Goal: Task Accomplishment & Management: Complete application form

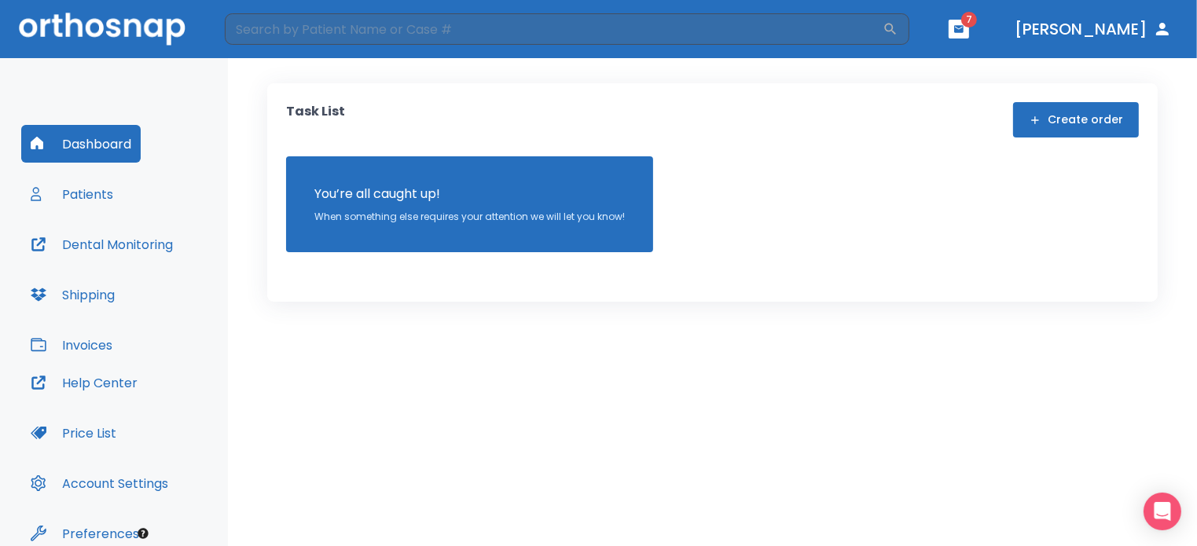
click at [1090, 118] on button "Create order" at bounding box center [1076, 119] width 126 height 35
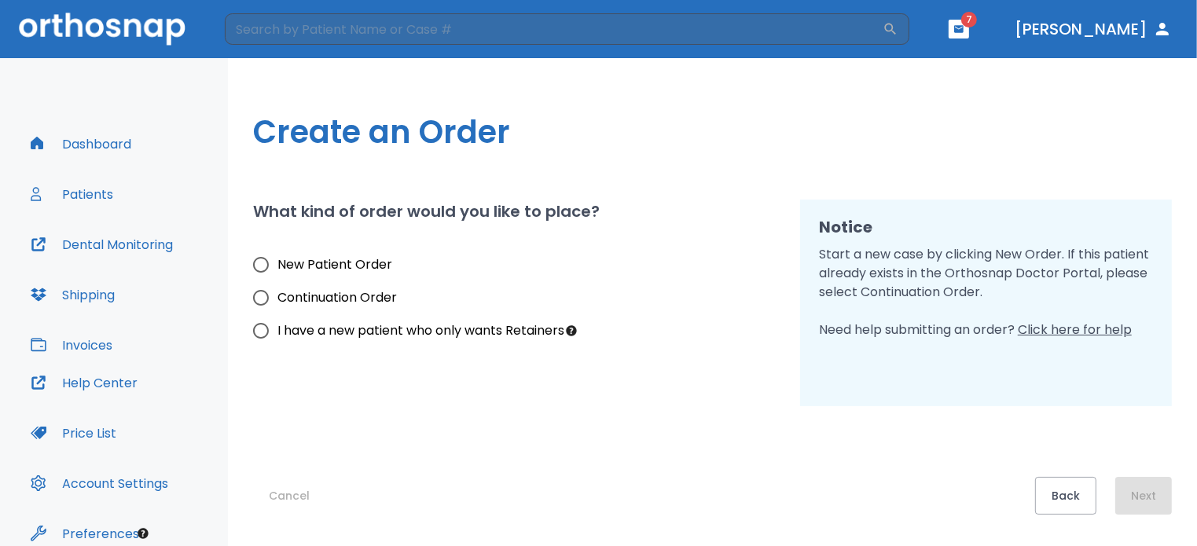
click at [258, 263] on input "New Patient Order" at bounding box center [261, 264] width 33 height 33
radio input "true"
click at [1145, 498] on button "Next" at bounding box center [1144, 496] width 57 height 38
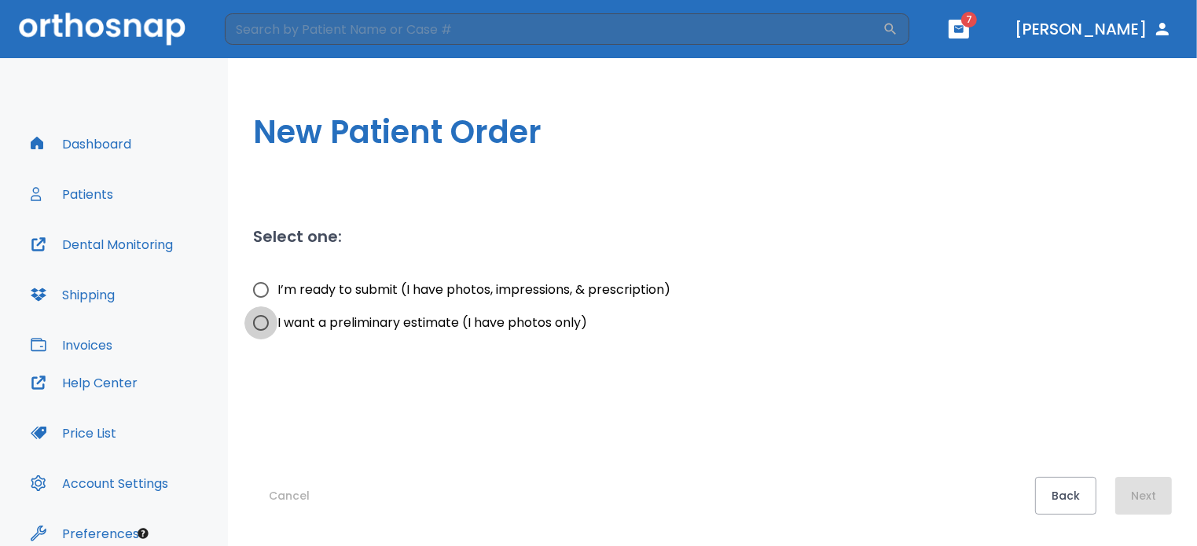
click at [260, 321] on input "I want a preliminary estimate (I have photos only)" at bounding box center [261, 323] width 33 height 33
radio input "true"
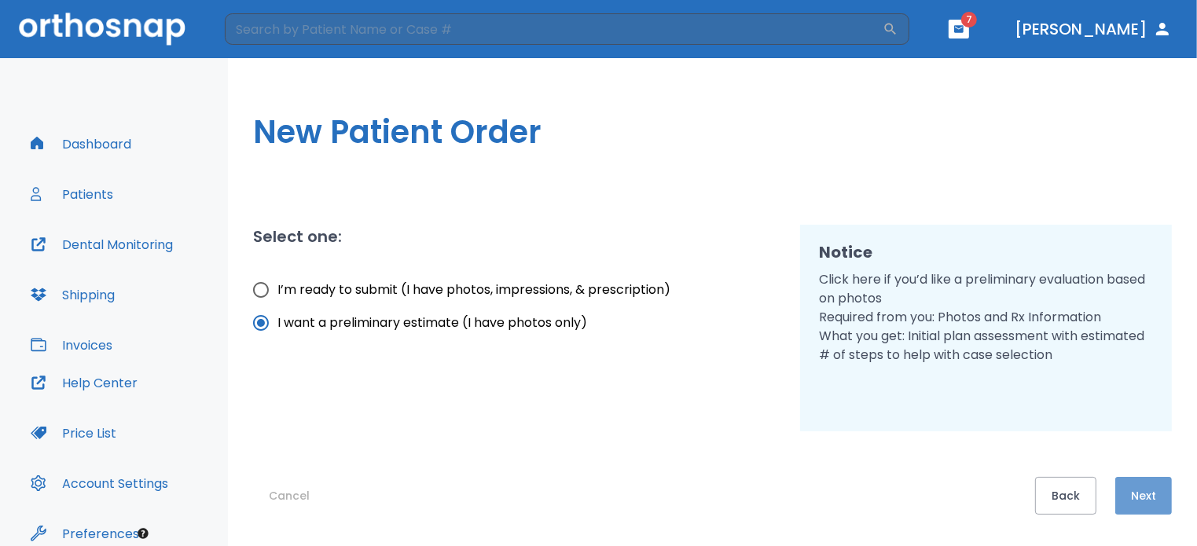
click at [1147, 492] on button "Next" at bounding box center [1144, 496] width 57 height 38
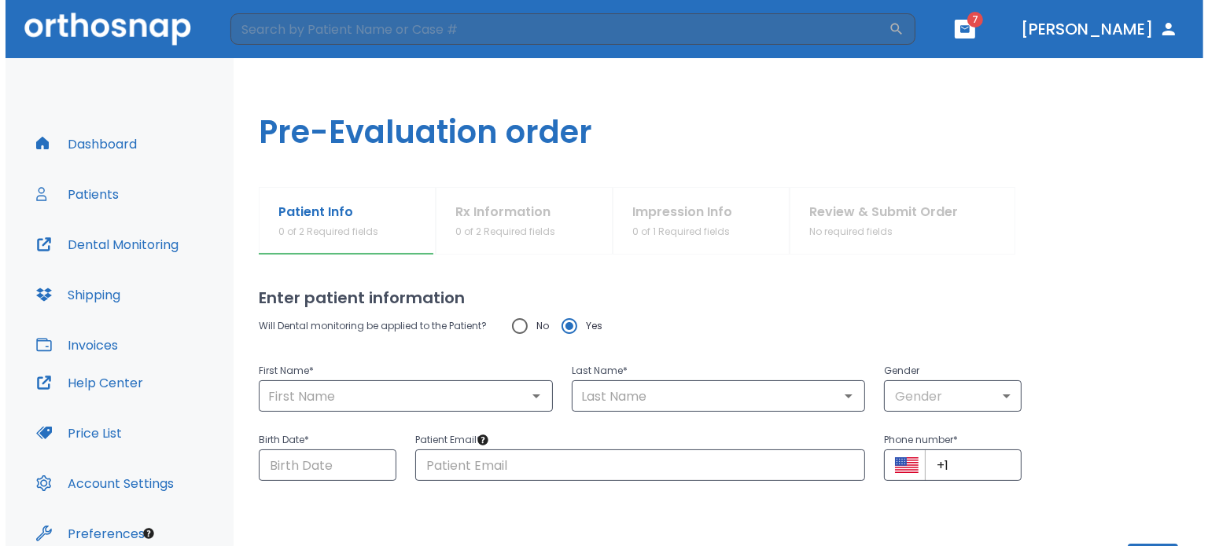
scroll to position [66, 0]
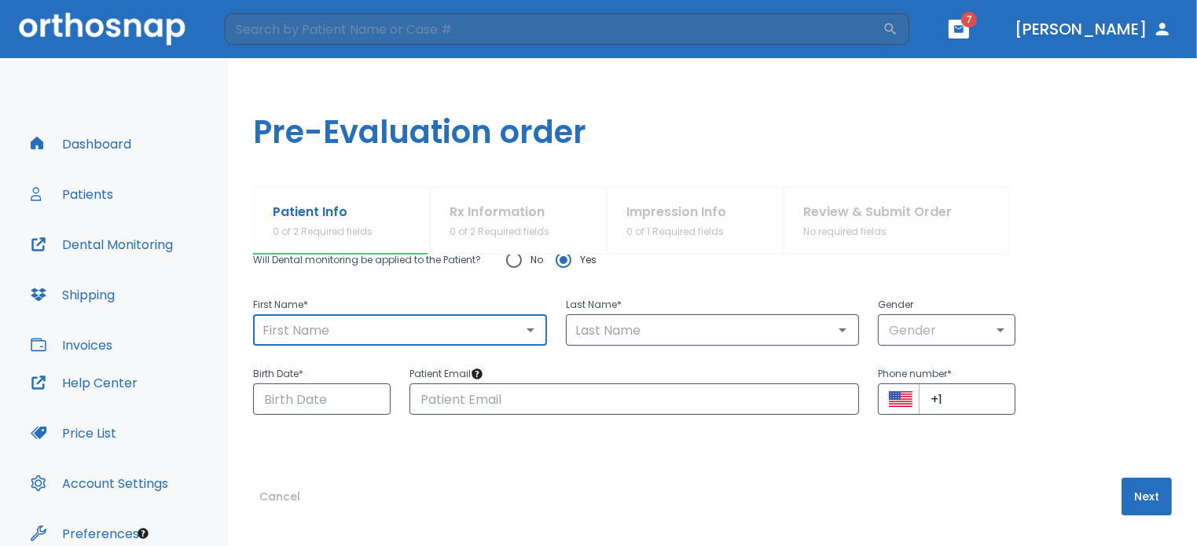
click at [274, 330] on input "text" at bounding box center [400, 330] width 285 height 22
type input "[PERSON_NAME]"
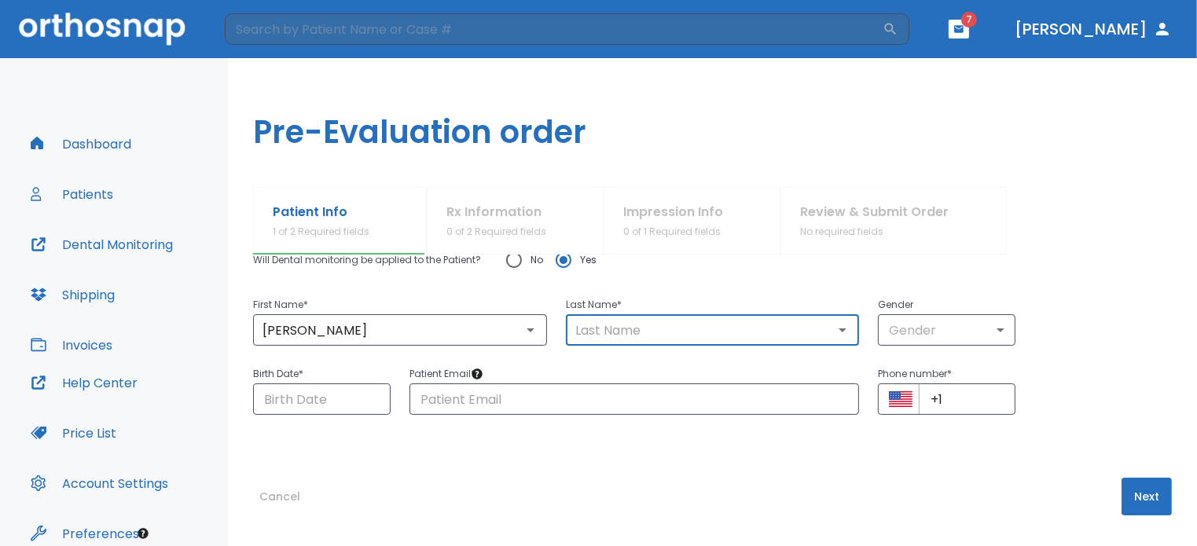
drag, startPoint x: 589, startPoint y: 337, endPoint x: 576, endPoint y: 321, distance: 21.2
click at [588, 337] on input "text" at bounding box center [713, 330] width 285 height 22
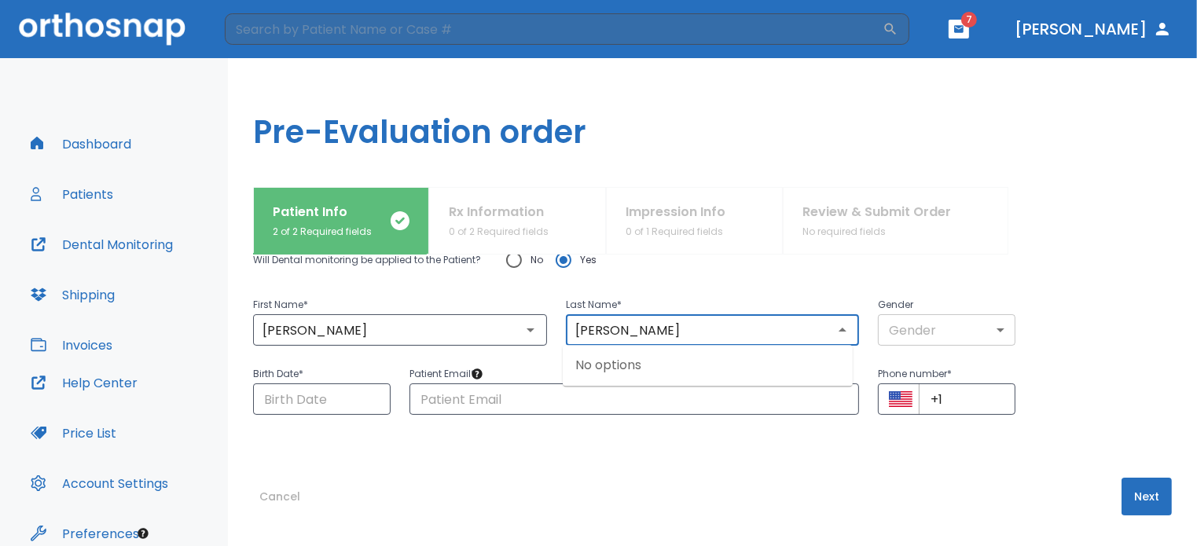
type input "[PERSON_NAME]"
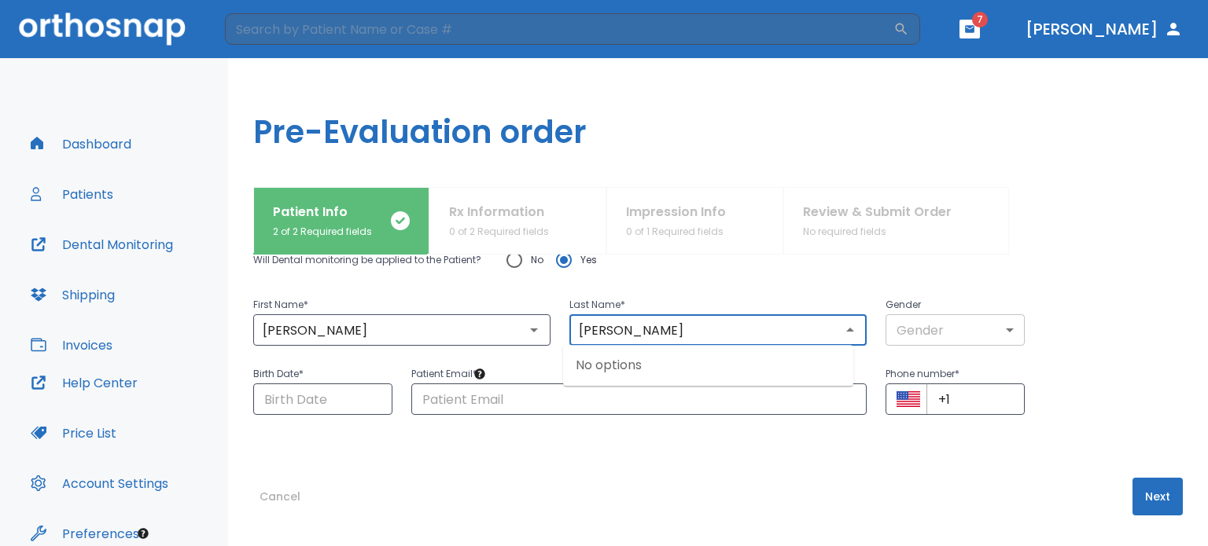
click at [995, 328] on body "​ 7 [PERSON_NAME] Dashboard Patients Dental Monitoring Shipping Invoices Help C…" at bounding box center [604, 273] width 1208 height 546
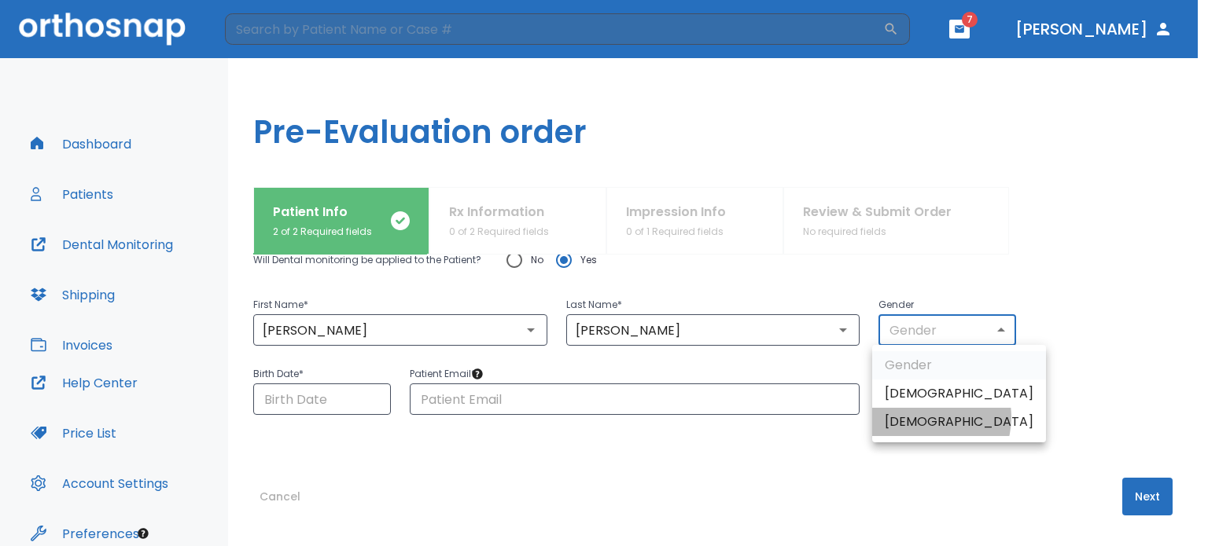
click at [925, 417] on li "[DEMOGRAPHIC_DATA]" at bounding box center [959, 422] width 174 height 28
type input "0"
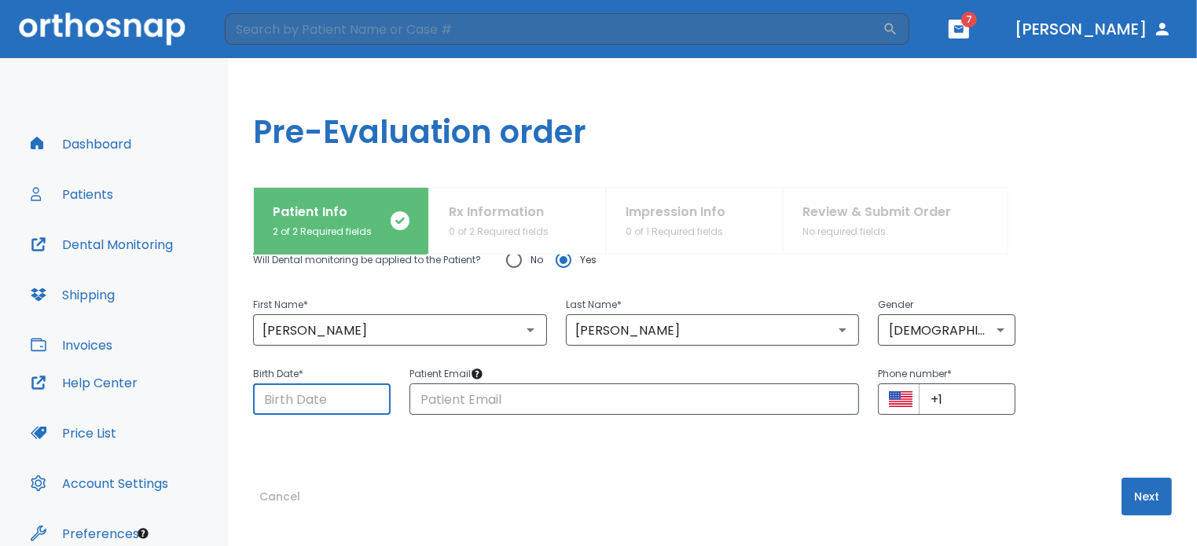
click at [278, 402] on input "Choose date" at bounding box center [322, 399] width 138 height 31
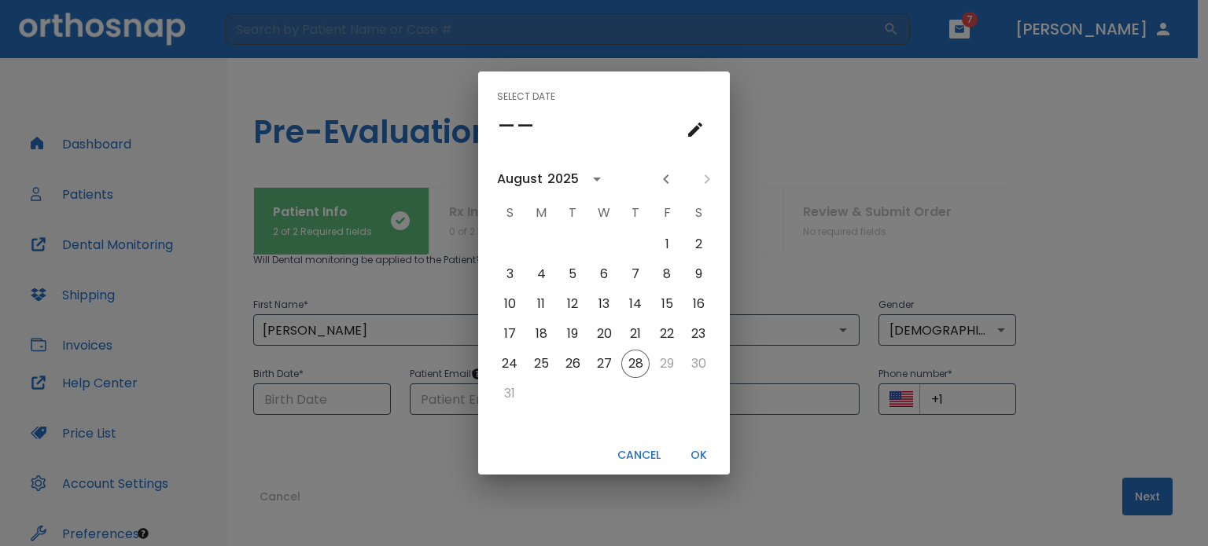
click at [291, 392] on div "Select date –– [DATE] S M T W T F S 1 2 3 4 5 6 7 8 9 10 11 12 13 14 15 16 17 1…" at bounding box center [604, 273] width 1208 height 546
type input "[DATE]"
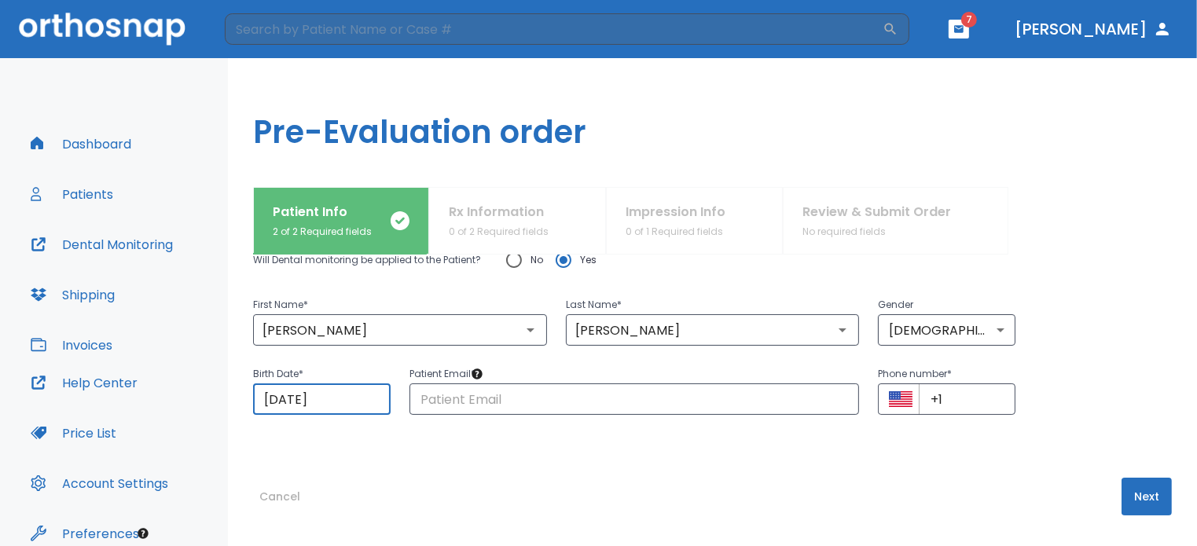
drag, startPoint x: 280, startPoint y: 395, endPoint x: 256, endPoint y: 408, distance: 27.4
click at [256, 408] on input "[DATE]" at bounding box center [322, 399] width 138 height 31
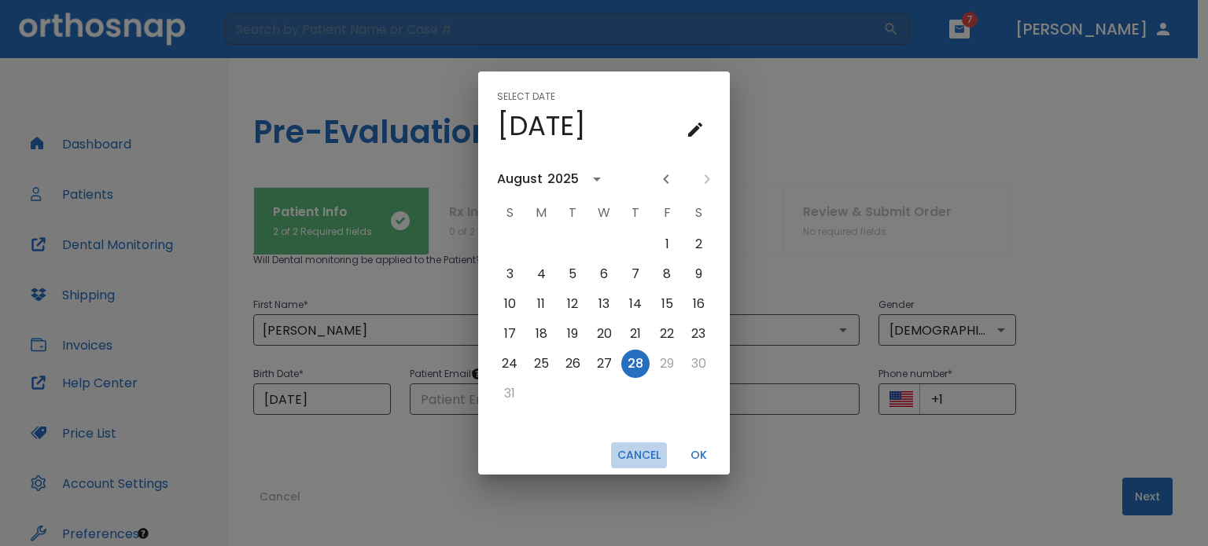
click at [634, 452] on button "Cancel" at bounding box center [639, 456] width 56 height 26
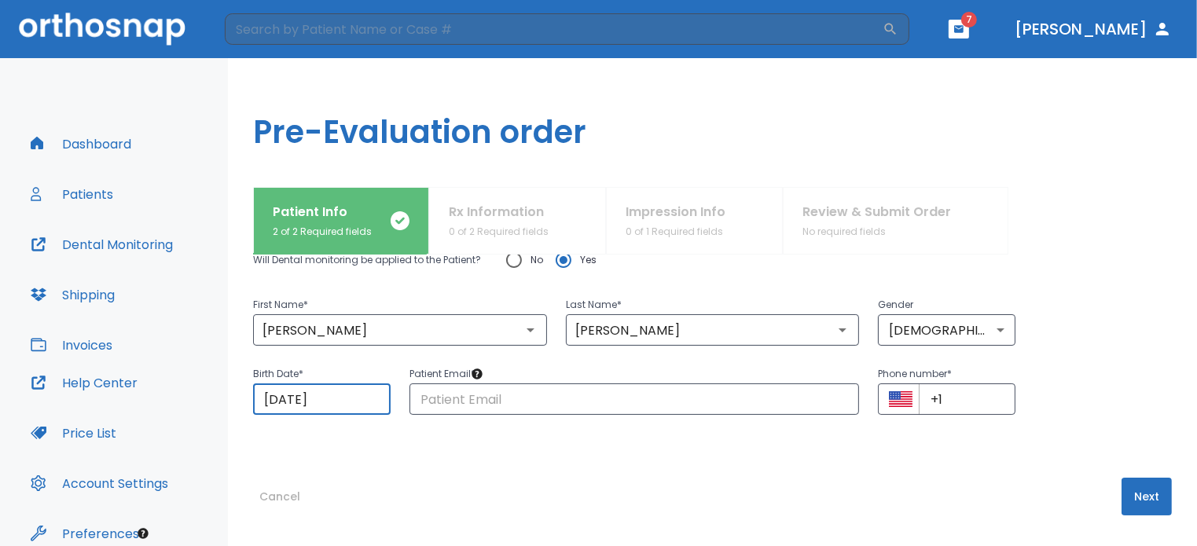
click at [341, 396] on input "[DATE]" at bounding box center [322, 399] width 138 height 31
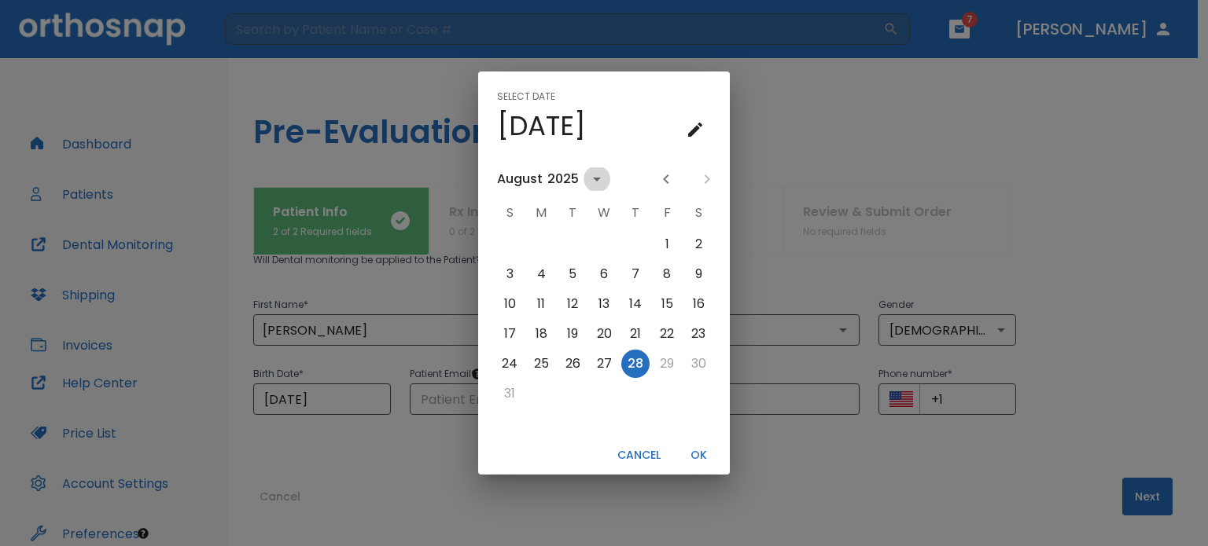
click at [594, 178] on icon "calendar view is open, switch to year view" at bounding box center [597, 180] width 8 height 4
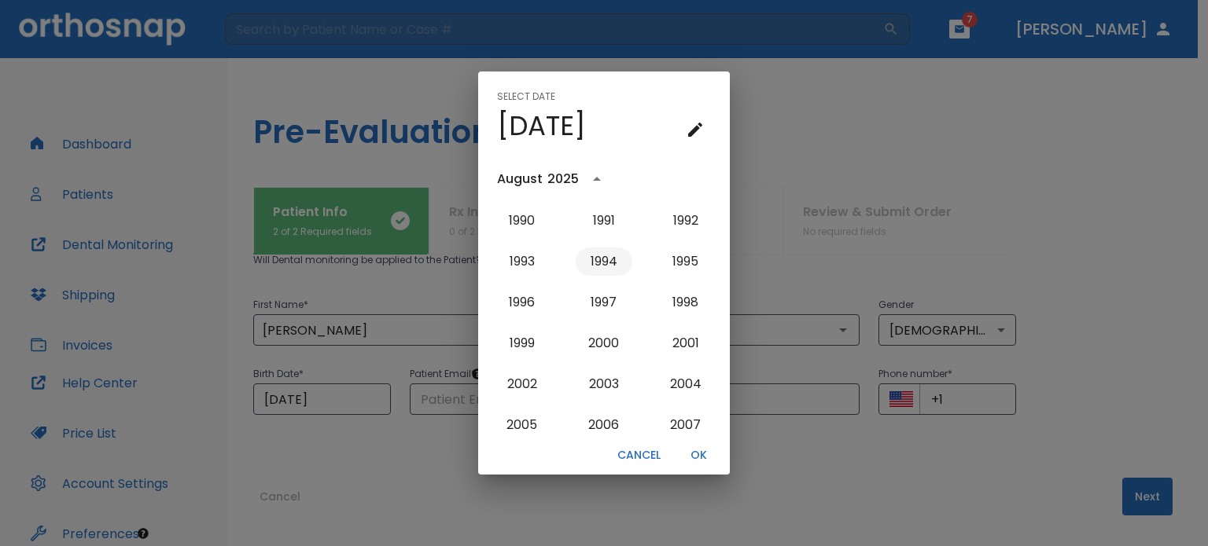
scroll to position [1105, 0]
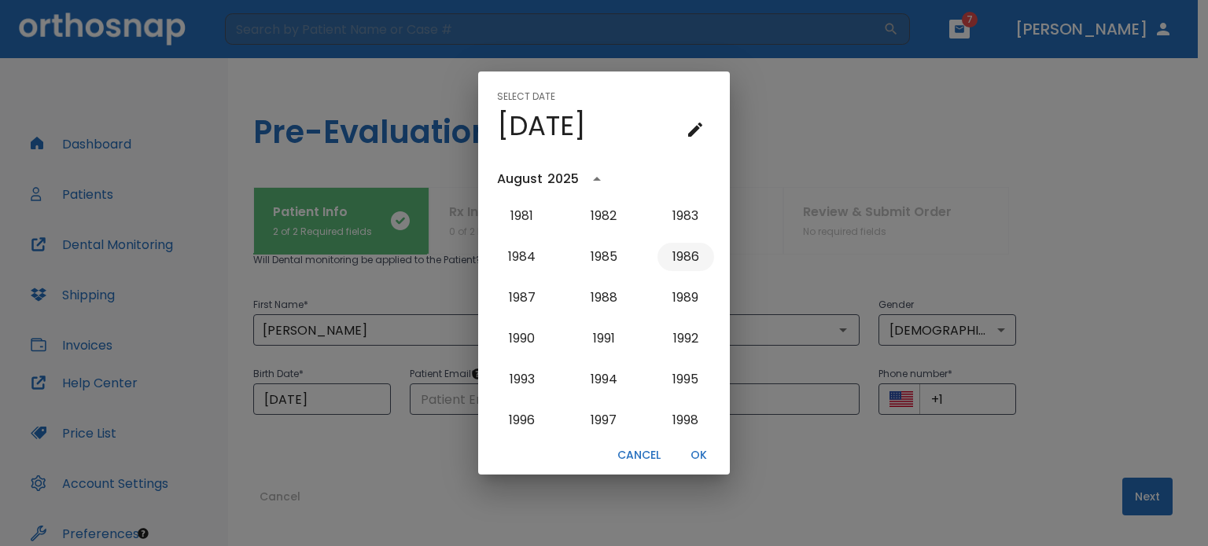
click at [681, 252] on button "1986" at bounding box center [685, 257] width 57 height 28
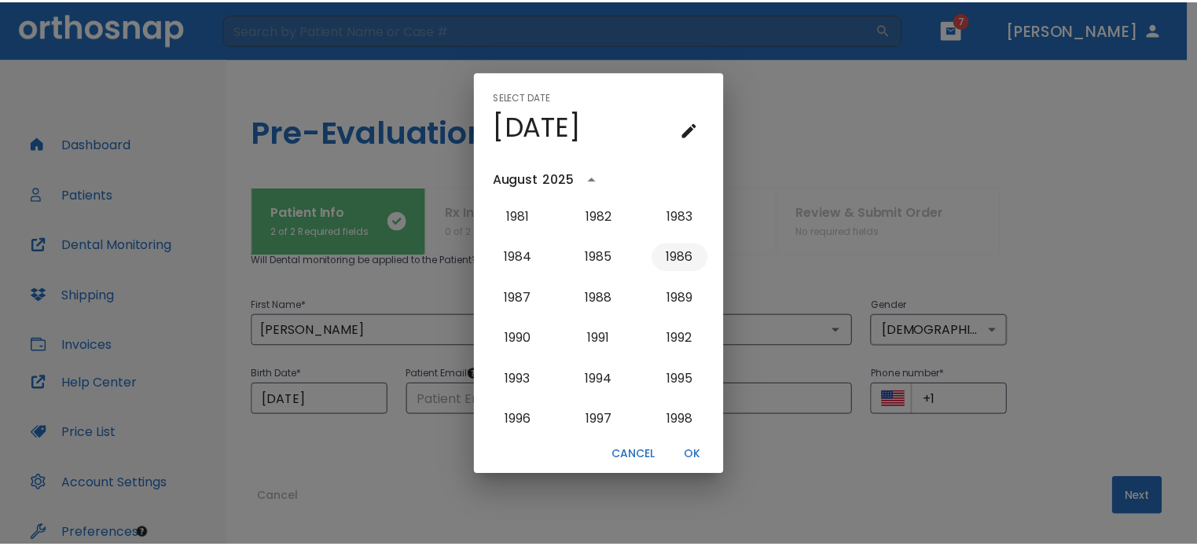
scroll to position [0, 0]
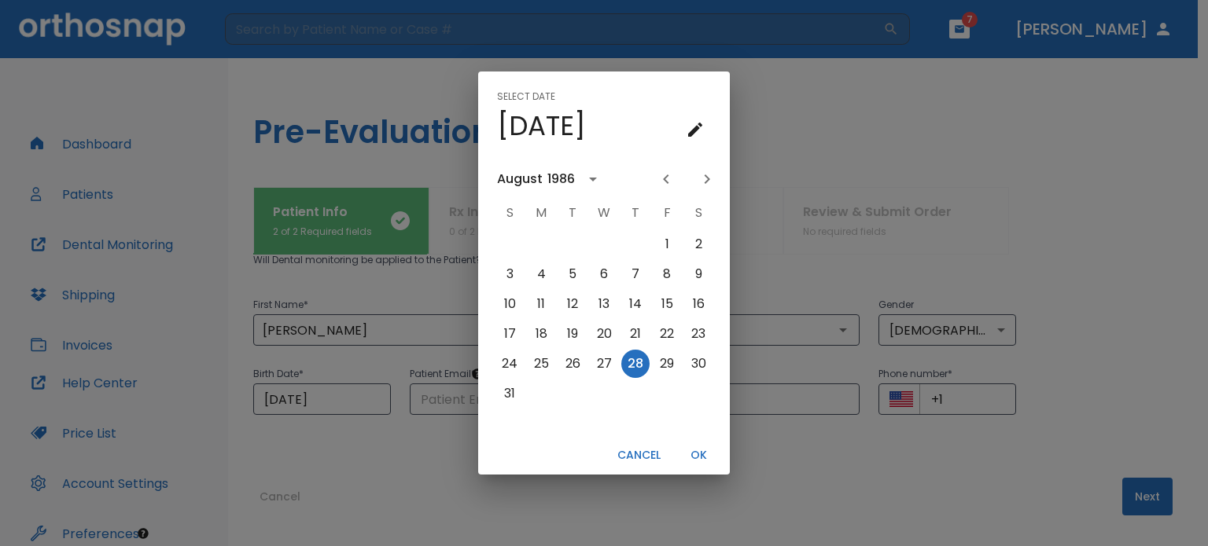
click at [666, 178] on icon "Previous month" at bounding box center [665, 179] width 19 height 19
click at [665, 178] on icon "Previous month" at bounding box center [666, 179] width 6 height 9
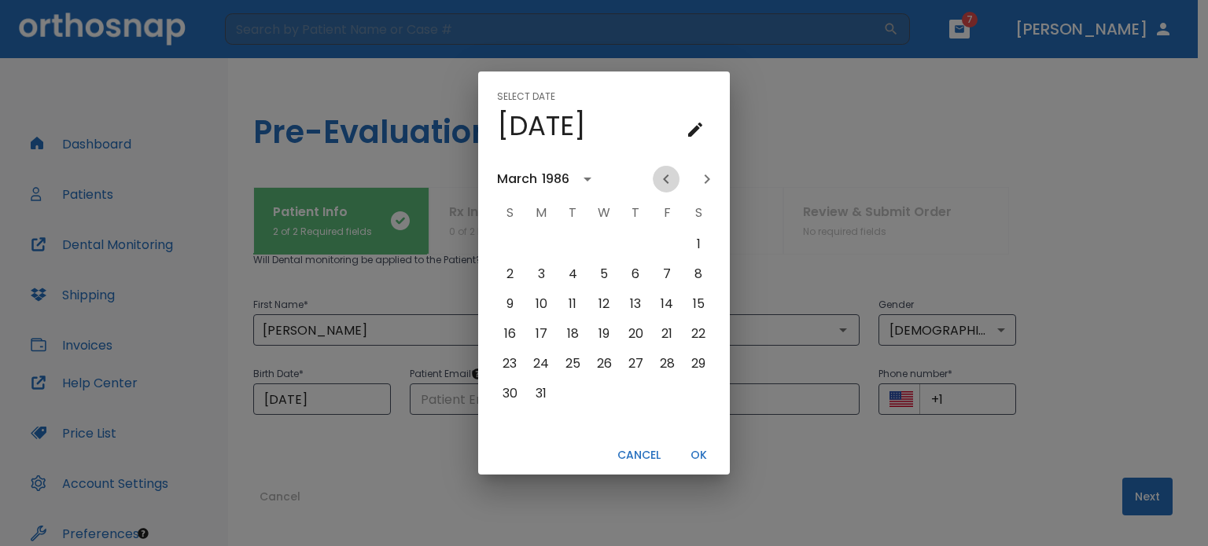
click at [665, 178] on icon "Previous month" at bounding box center [666, 179] width 6 height 9
click at [542, 273] on button "3" at bounding box center [541, 274] width 28 height 28
type input "[DATE]"
click at [696, 452] on button "OK" at bounding box center [698, 456] width 50 height 26
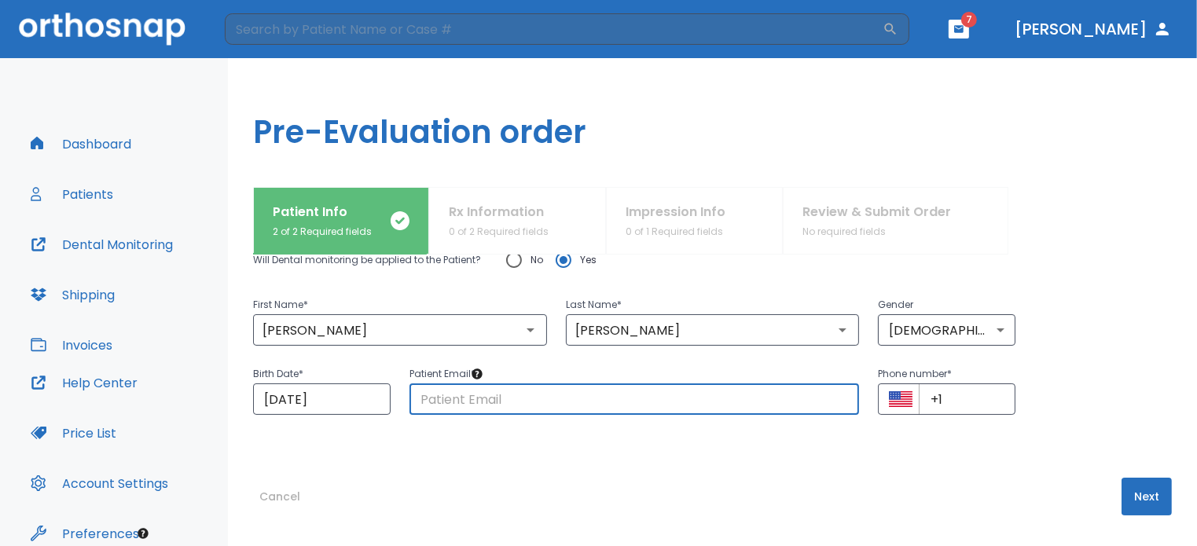
click at [438, 401] on input "text" at bounding box center [635, 399] width 451 height 31
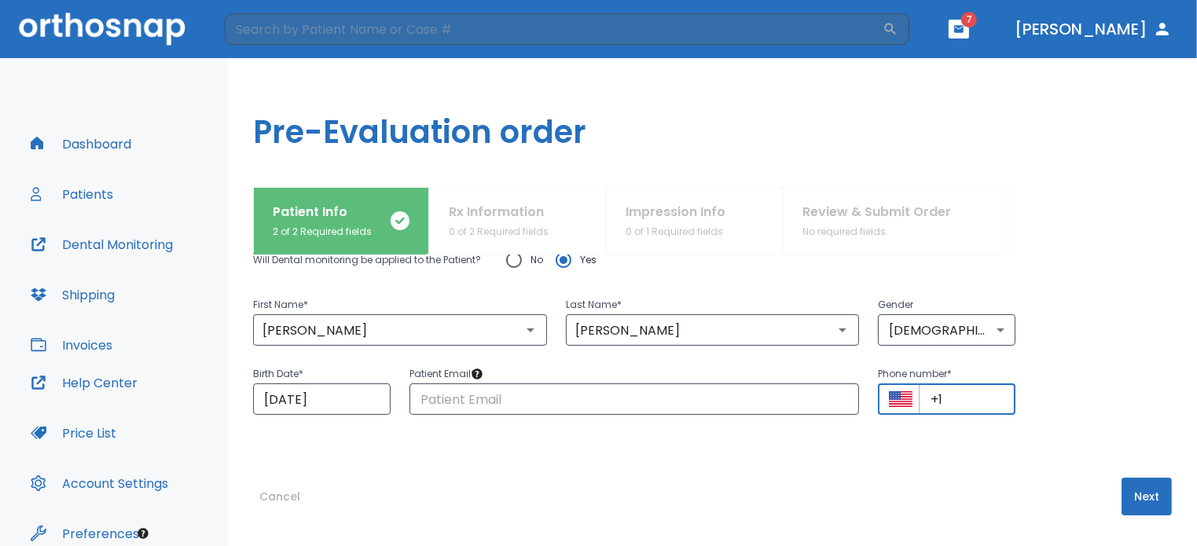
click at [943, 402] on input "+1" at bounding box center [967, 399] width 97 height 31
type input "[PHONE_NUMBER]"
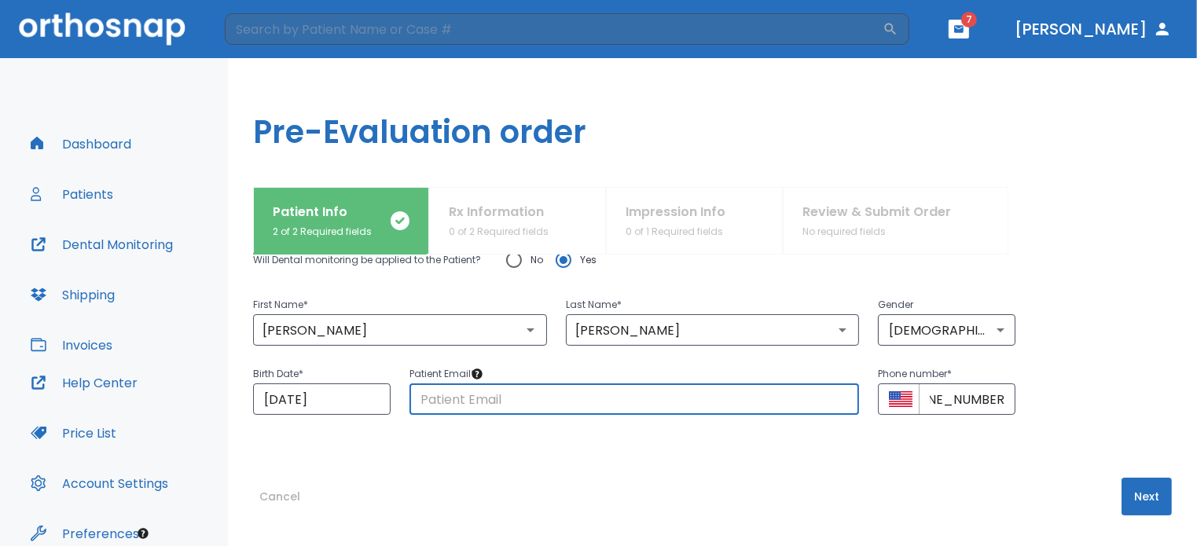
scroll to position [0, 0]
click at [433, 401] on input "text" at bounding box center [635, 399] width 451 height 31
type input "[EMAIL_ADDRESS][DOMAIN_NAME]"
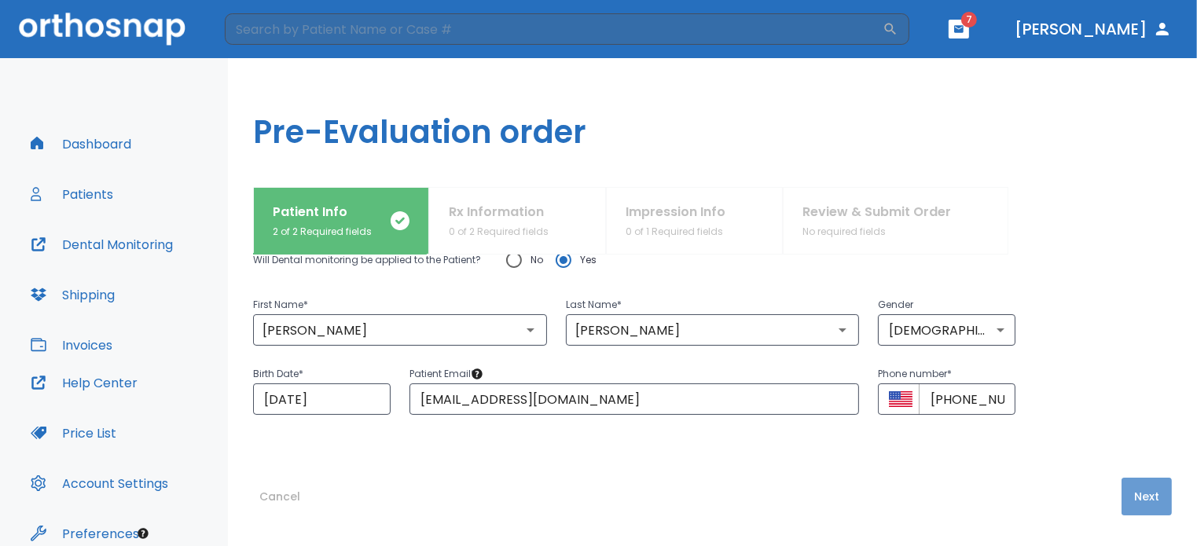
click at [1136, 497] on button "Next" at bounding box center [1147, 497] width 50 height 38
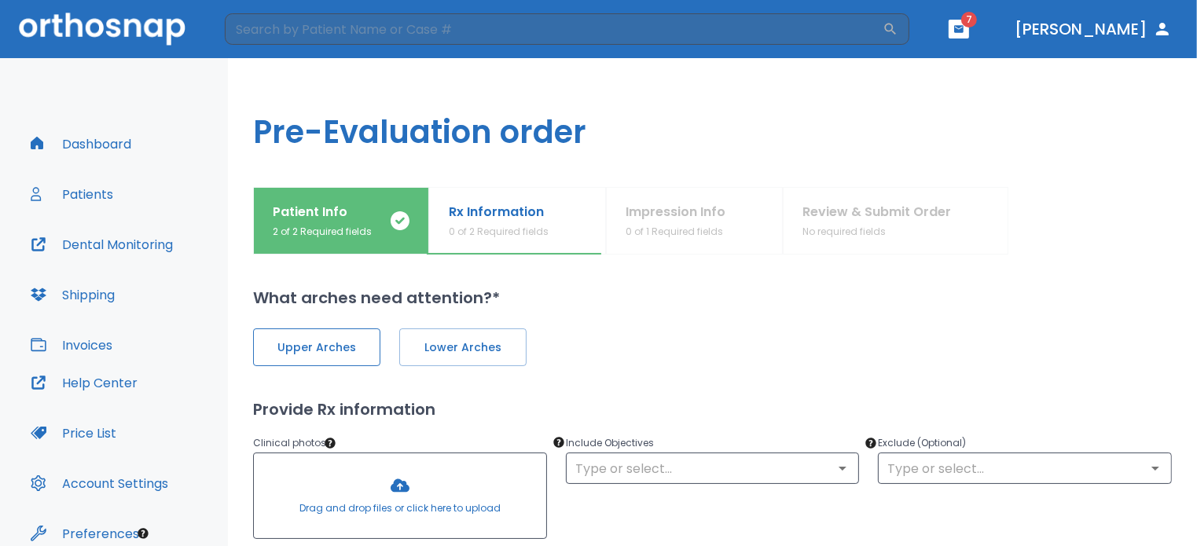
click at [347, 352] on span "Upper Arches" at bounding box center [317, 348] width 94 height 17
click at [484, 352] on span "Lower Arches" at bounding box center [461, 348] width 94 height 17
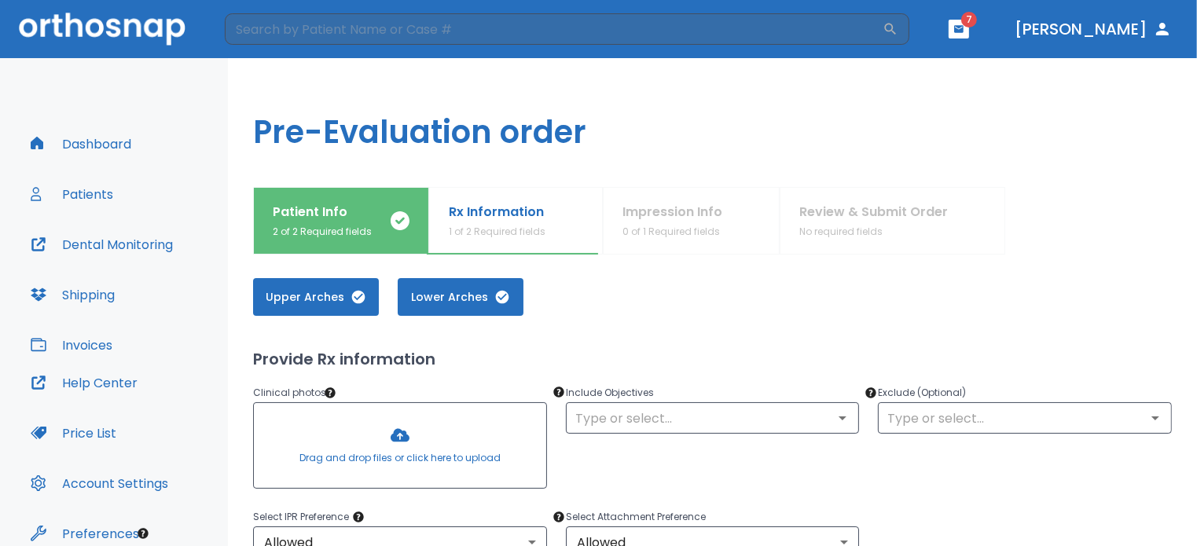
scroll to position [79, 0]
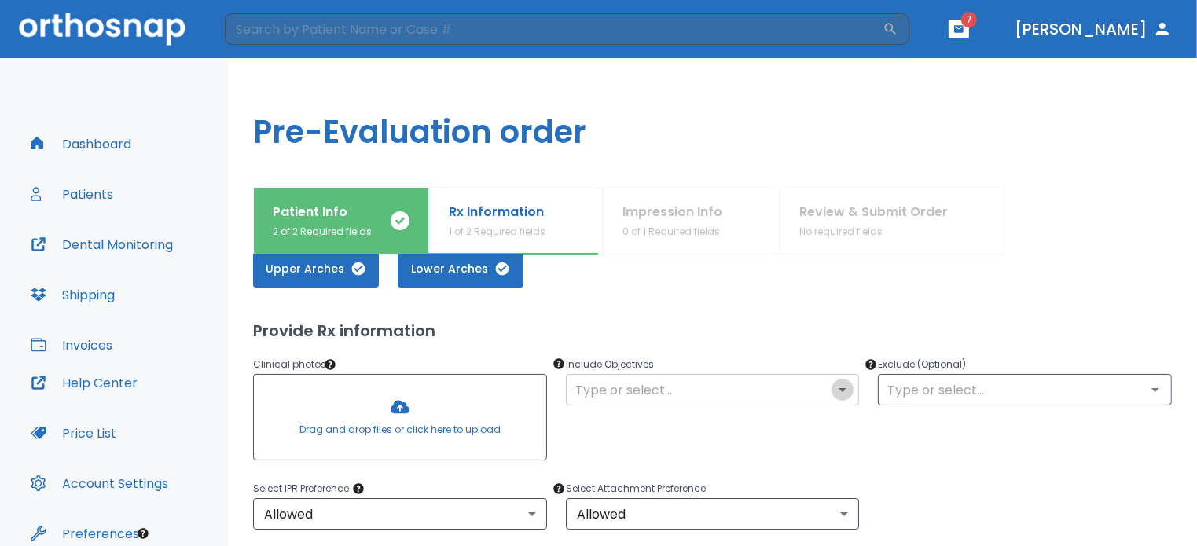
click at [837, 386] on icon "Open" at bounding box center [842, 390] width 19 height 19
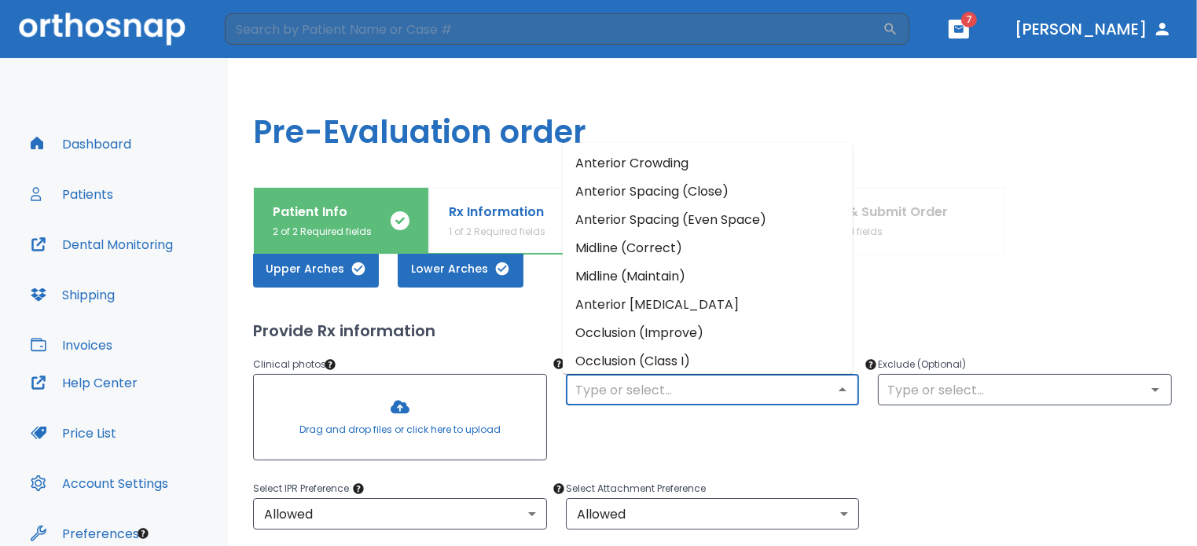
click at [644, 333] on li "Occlusion (Improve)" at bounding box center [708, 333] width 290 height 28
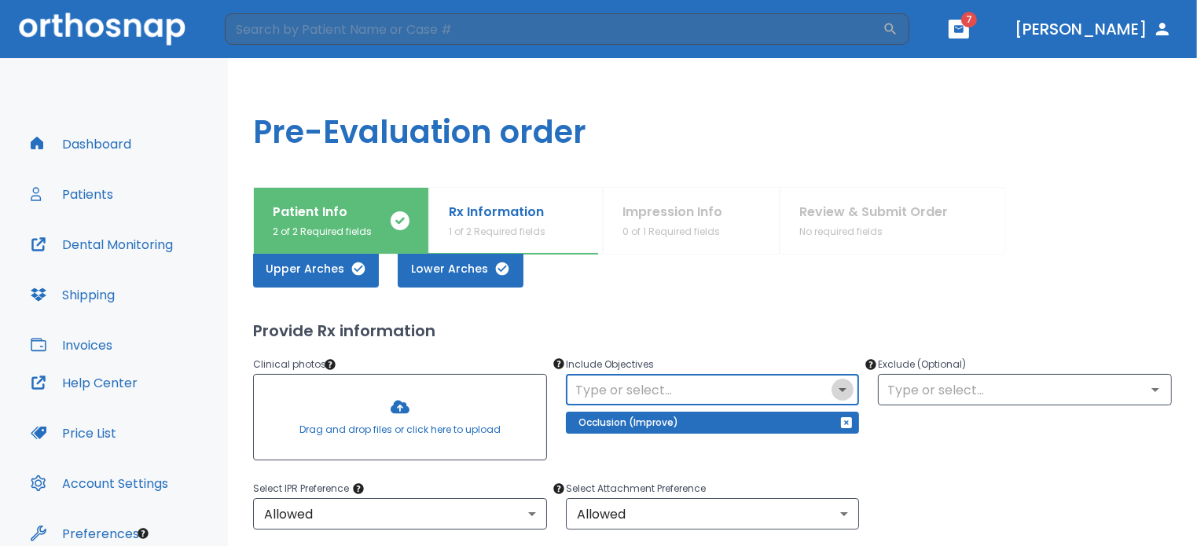
click at [837, 386] on icon "Open" at bounding box center [842, 390] width 19 height 19
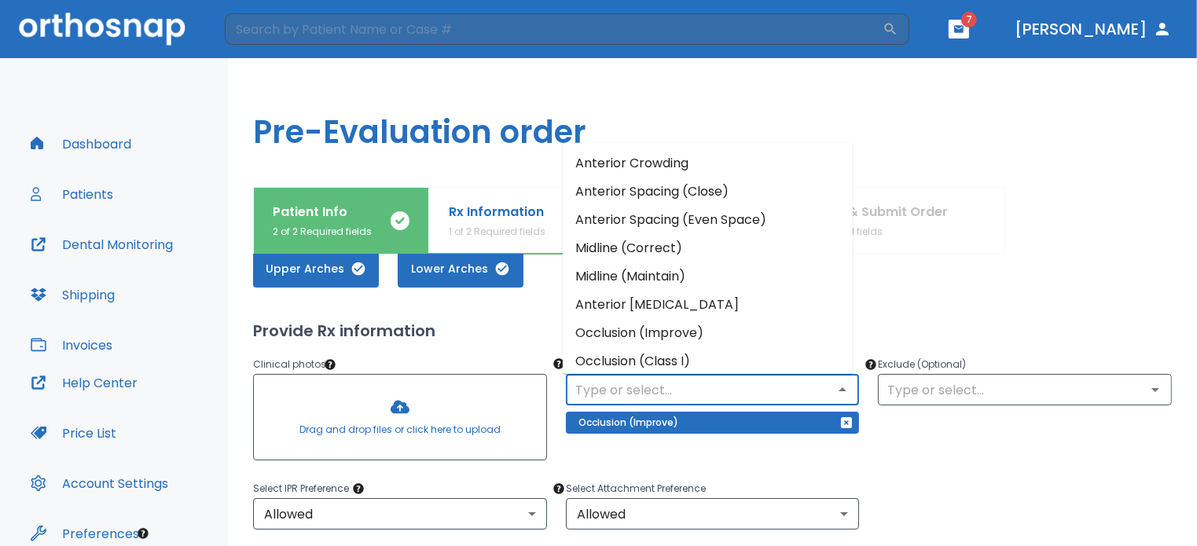
click at [642, 361] on li "Occlusion (Class I)" at bounding box center [708, 362] width 290 height 28
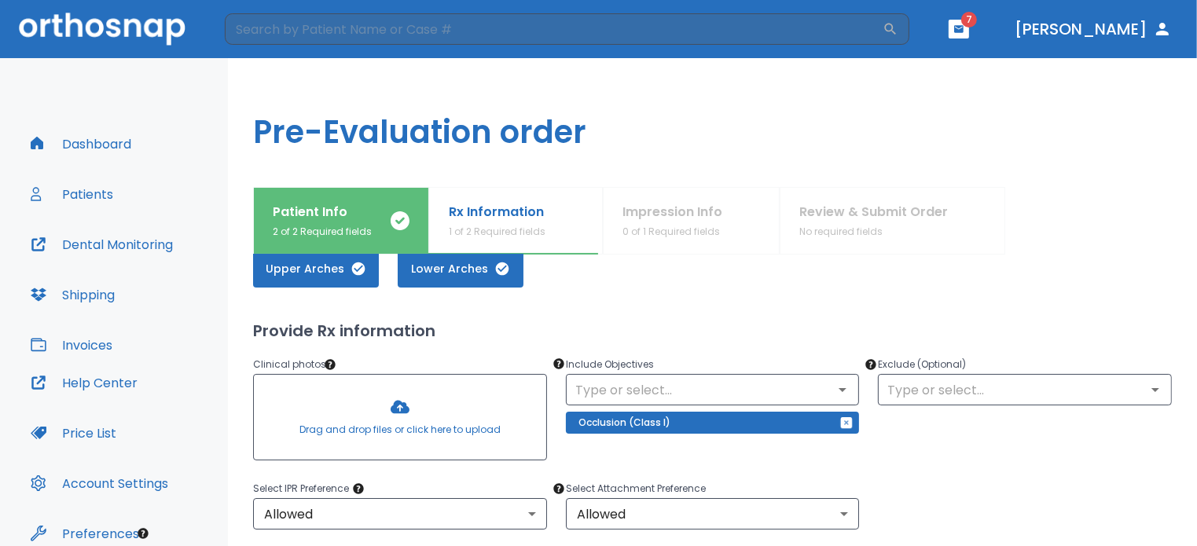
click at [841, 418] on icon "button" at bounding box center [846, 422] width 11 height 11
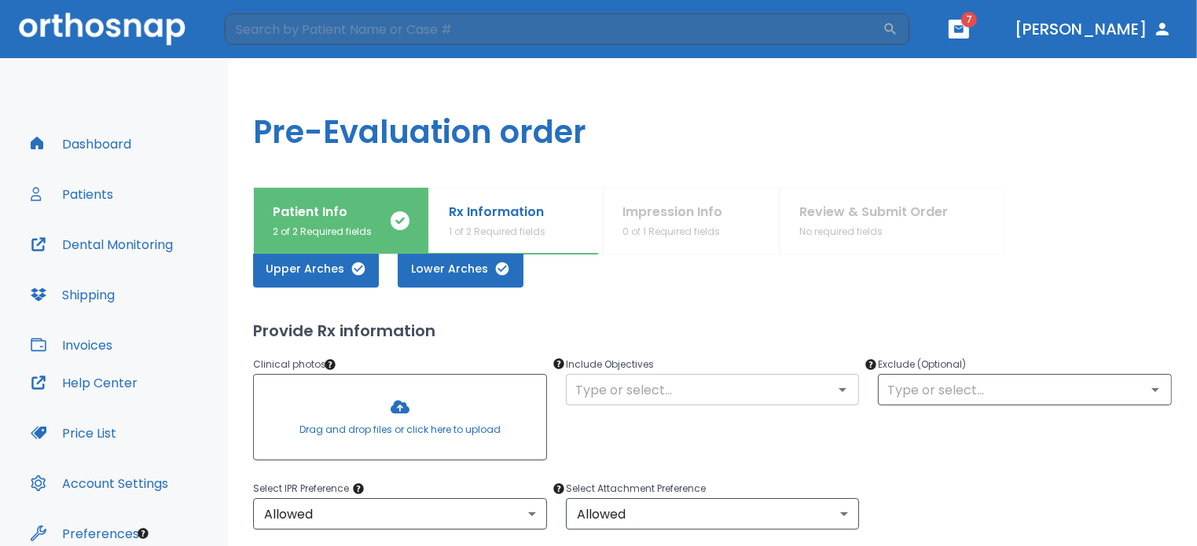
click at [836, 392] on icon "Open" at bounding box center [842, 390] width 19 height 19
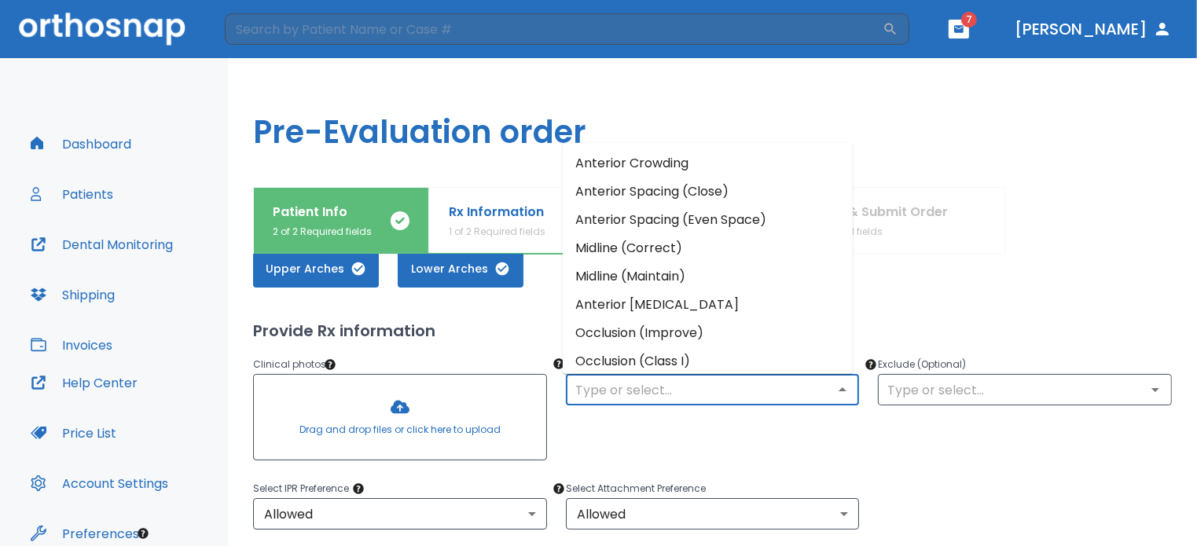
click at [617, 326] on li "Occlusion (Improve)" at bounding box center [708, 333] width 290 height 28
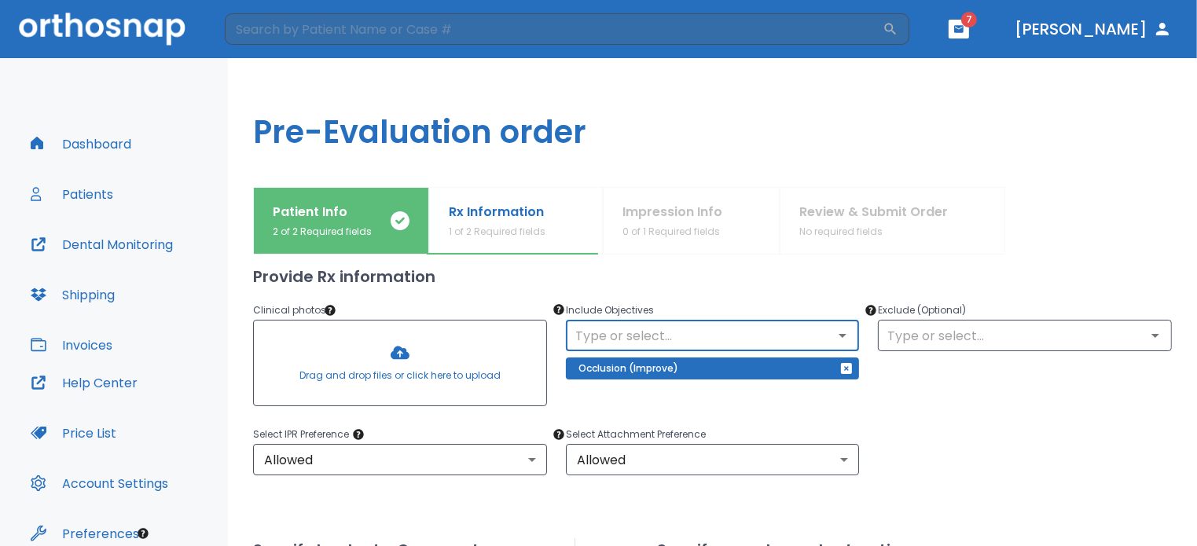
scroll to position [157, 0]
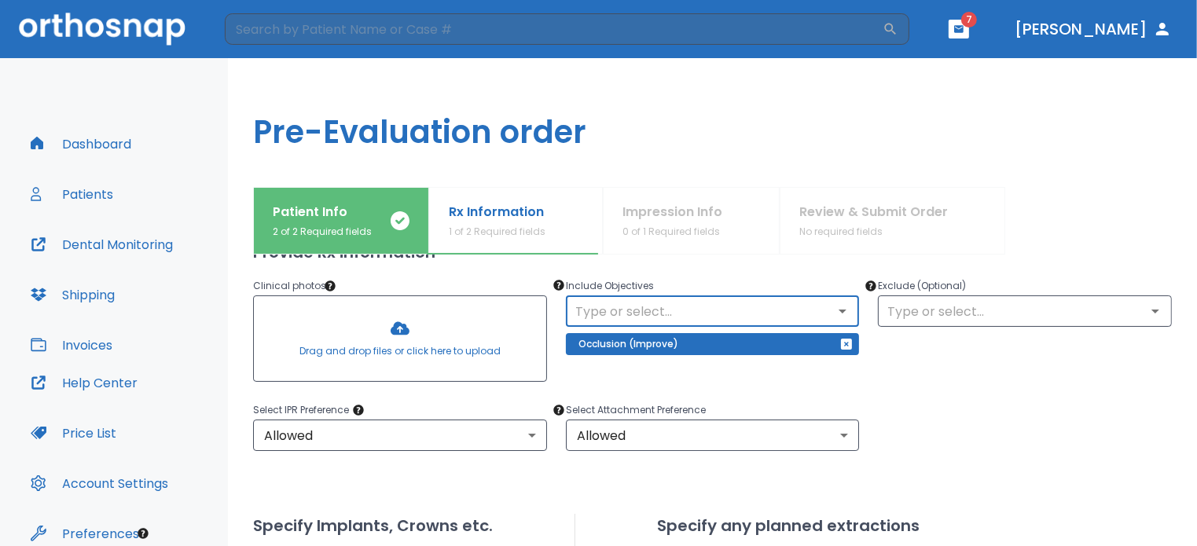
click at [403, 349] on div at bounding box center [400, 338] width 292 height 85
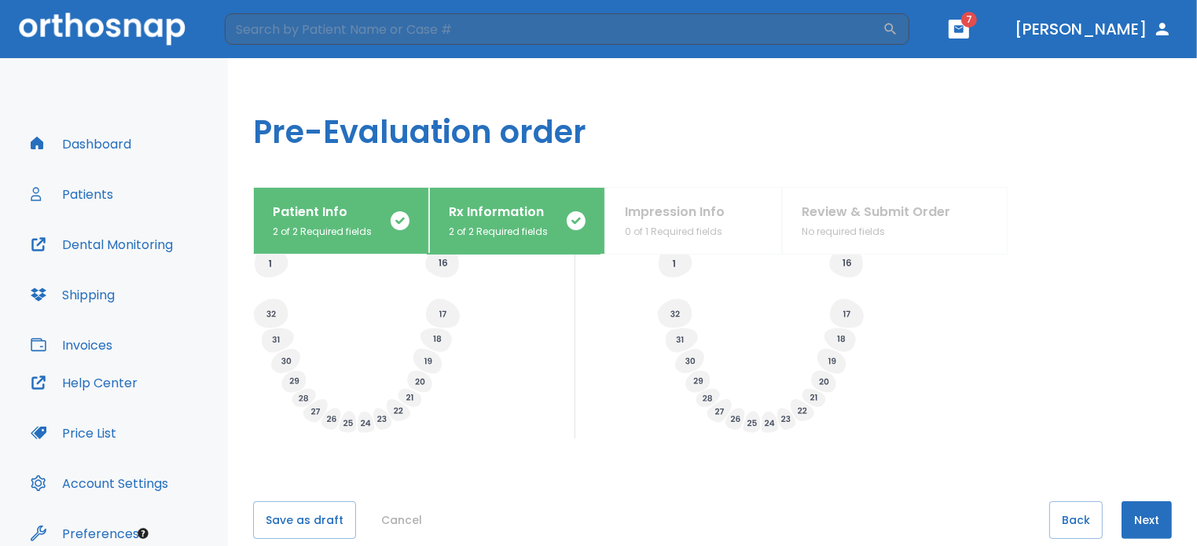
scroll to position [668, 0]
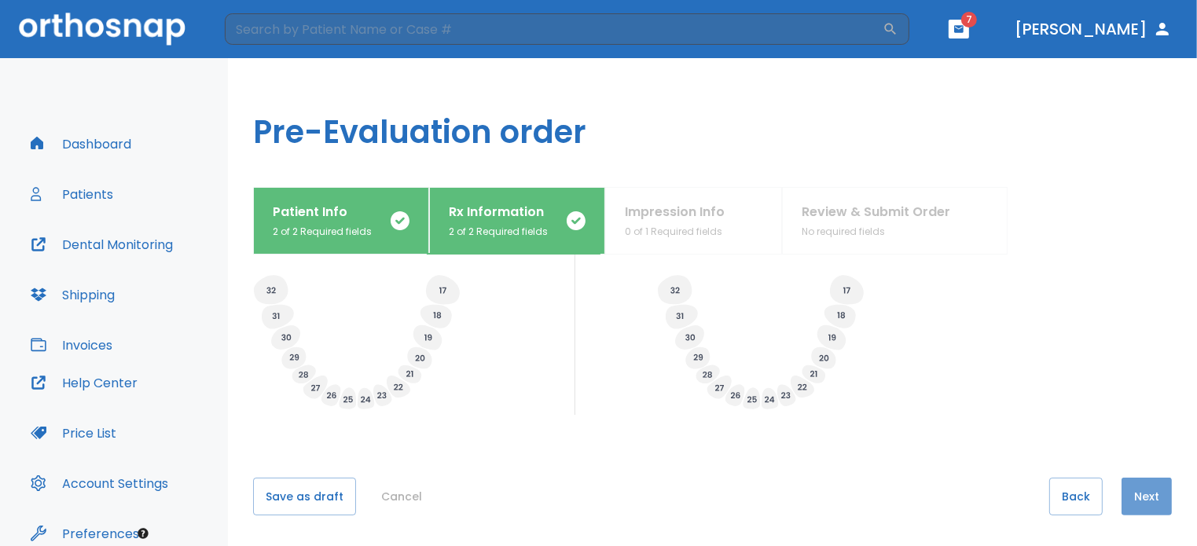
click at [1138, 496] on button "Next" at bounding box center [1147, 497] width 50 height 38
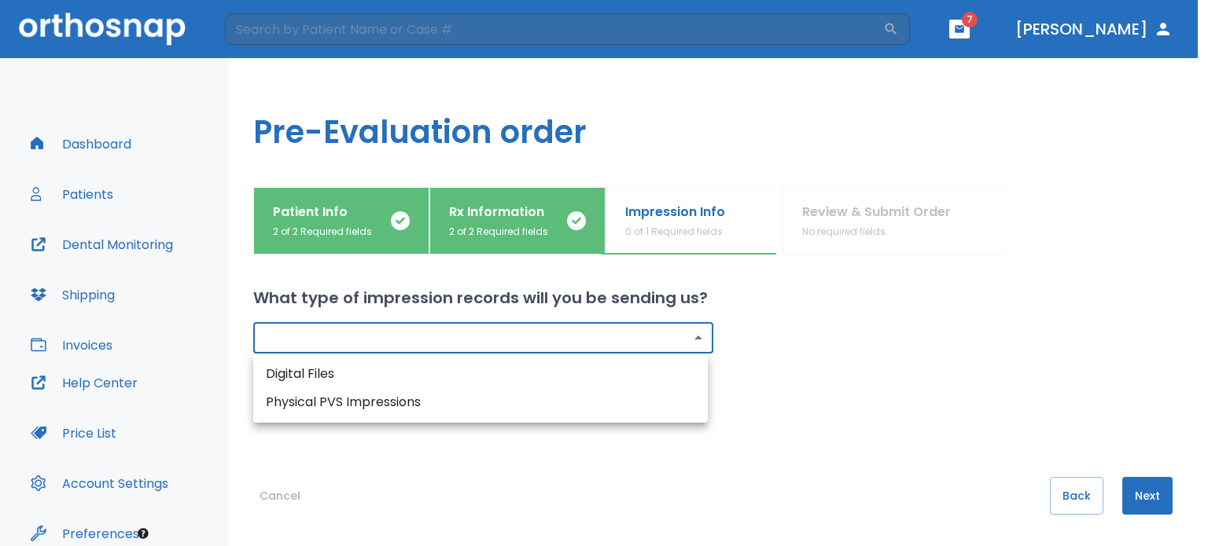
click at [456, 332] on body "​ 7 [PERSON_NAME] Dashboard Patients Dental Monitoring Shipping Invoices Help C…" at bounding box center [604, 273] width 1208 height 546
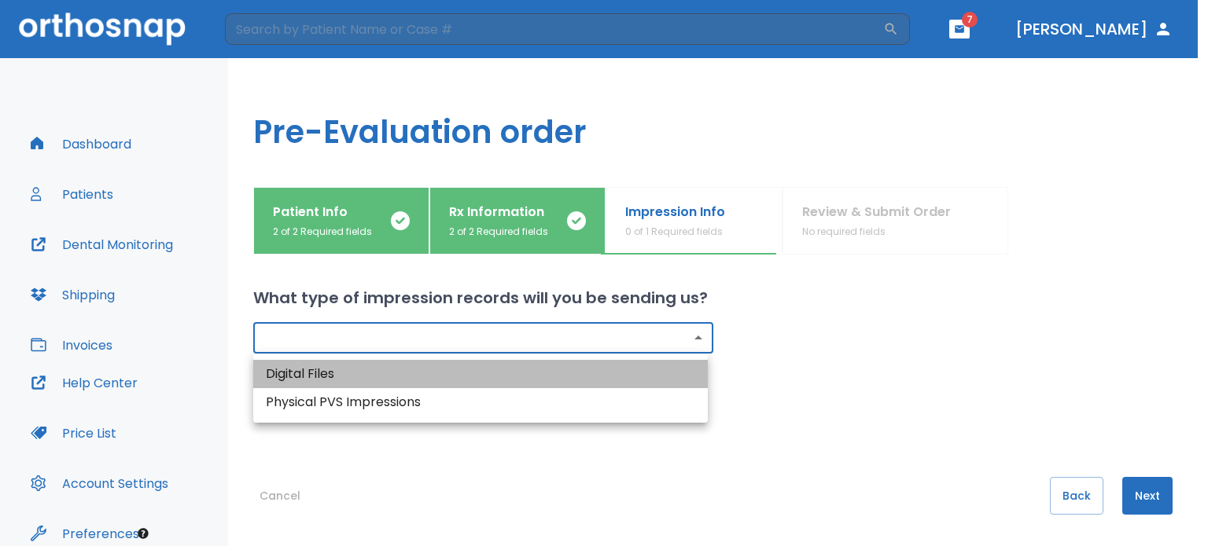
click at [325, 370] on li "Digital Files" at bounding box center [480, 374] width 454 height 28
type input "digital"
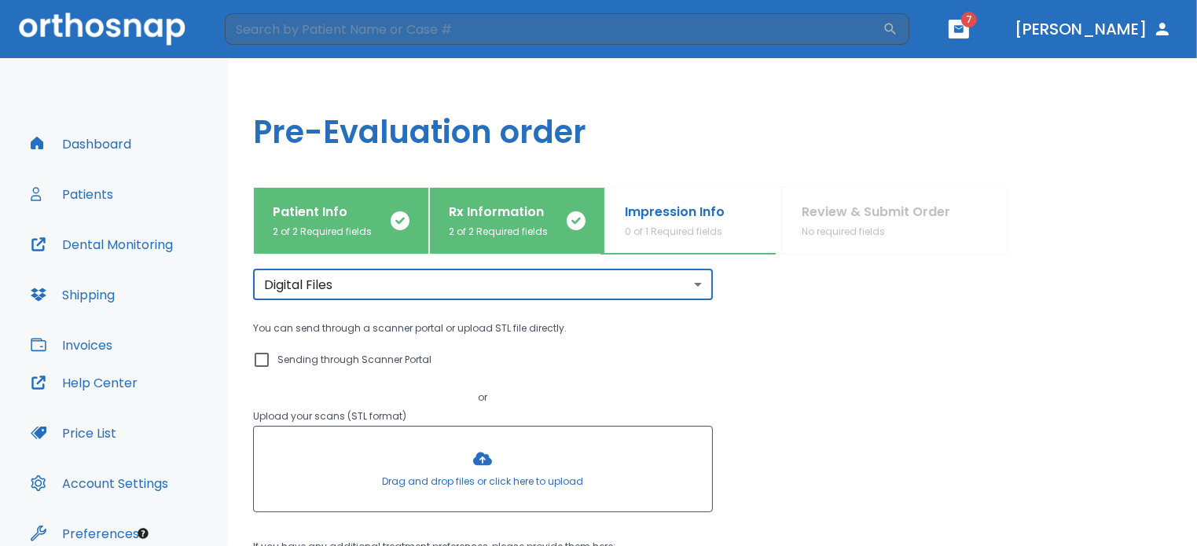
scroll to position [79, 0]
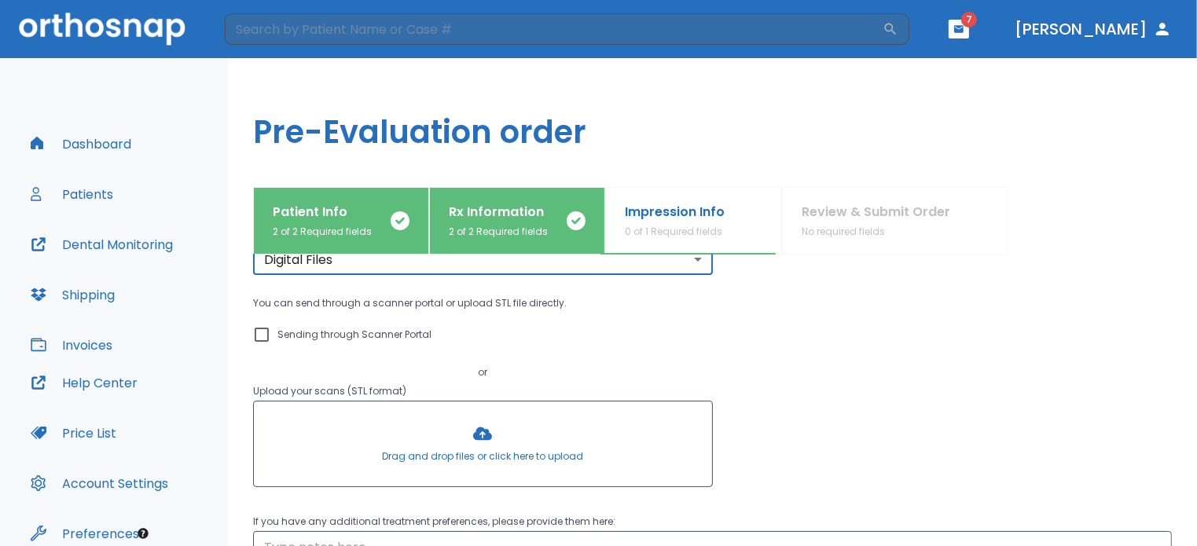
click at [261, 329] on input "Sending through Scanner Portal" at bounding box center [261, 334] width 19 height 19
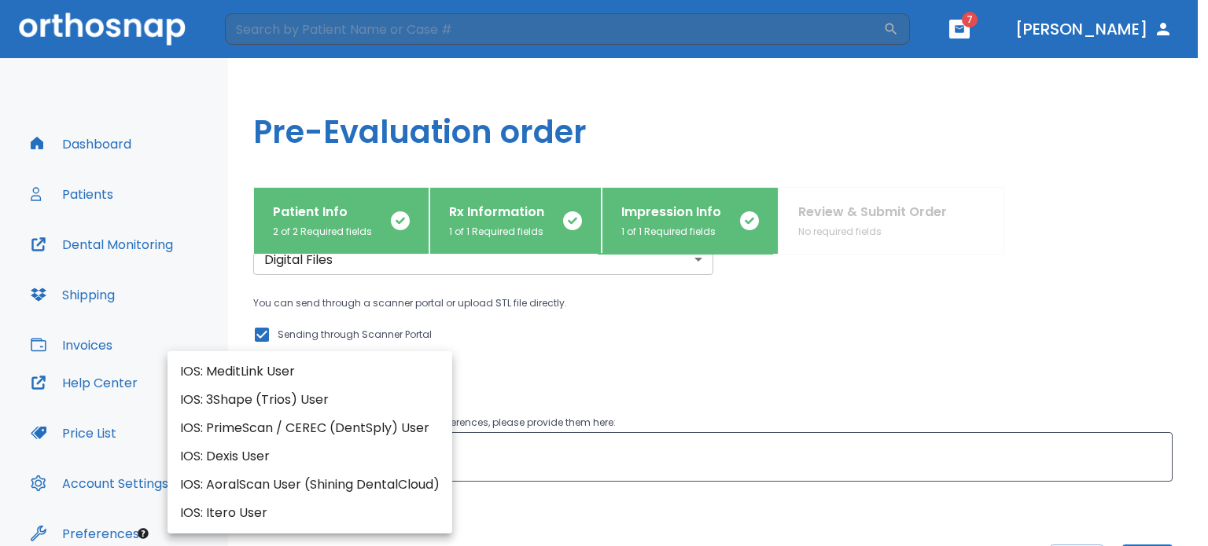
click at [357, 376] on body "​ 7 [PERSON_NAME] Dashboard Patients Dental Monitoring Shipping Invoices Help C…" at bounding box center [604, 273] width 1208 height 546
click at [537, 366] on div at bounding box center [604, 273] width 1208 height 546
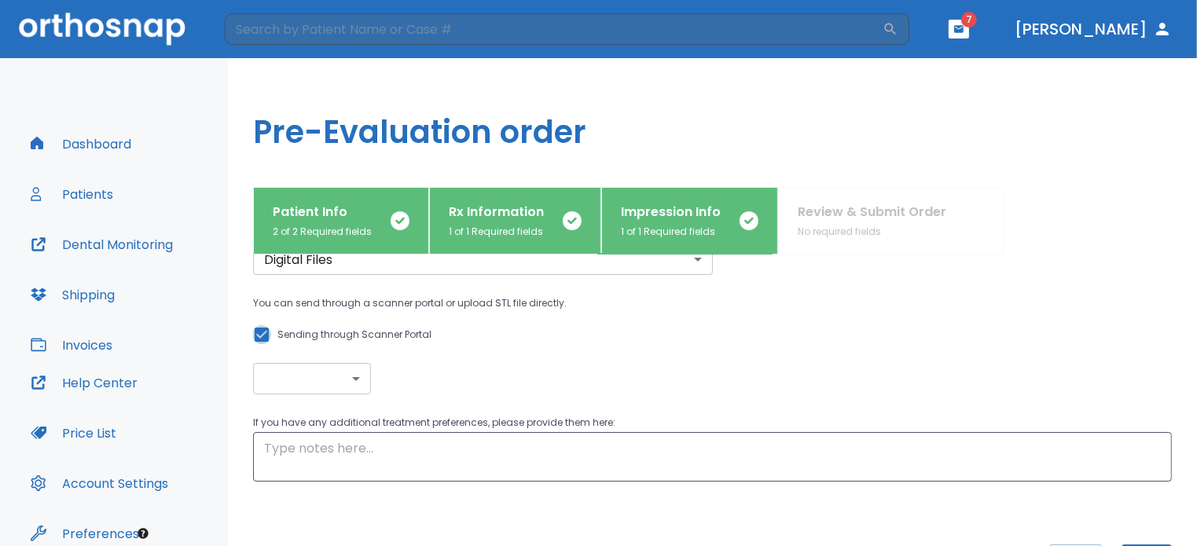
click at [259, 330] on input "Sending through Scanner Portal" at bounding box center [261, 334] width 19 height 19
checkbox input "false"
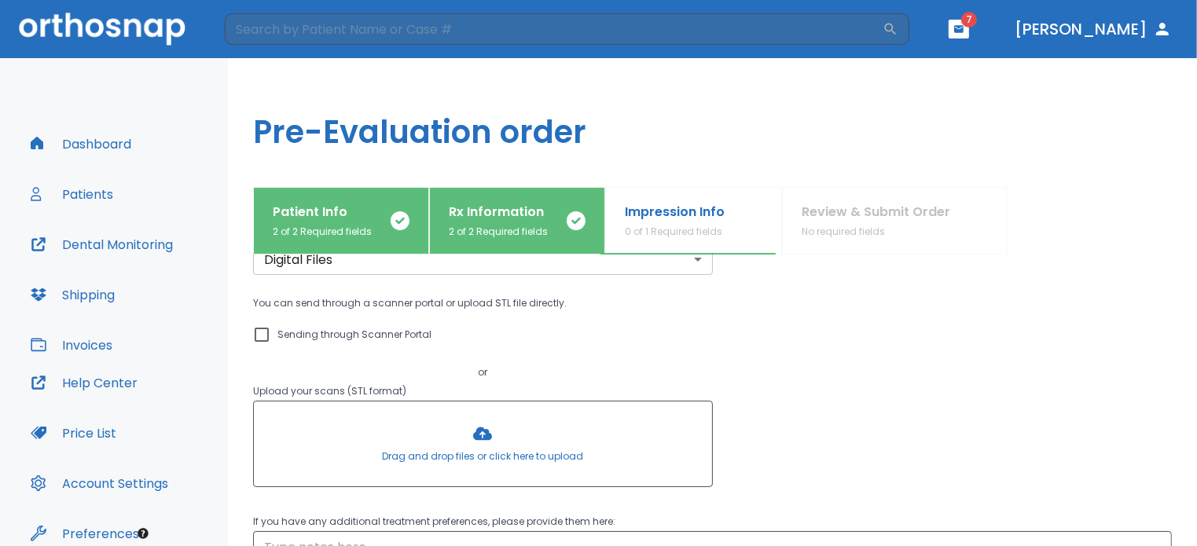
drag, startPoint x: 476, startPoint y: 446, endPoint x: 506, endPoint y: 470, distance: 38.6
click at [506, 470] on div at bounding box center [483, 444] width 458 height 85
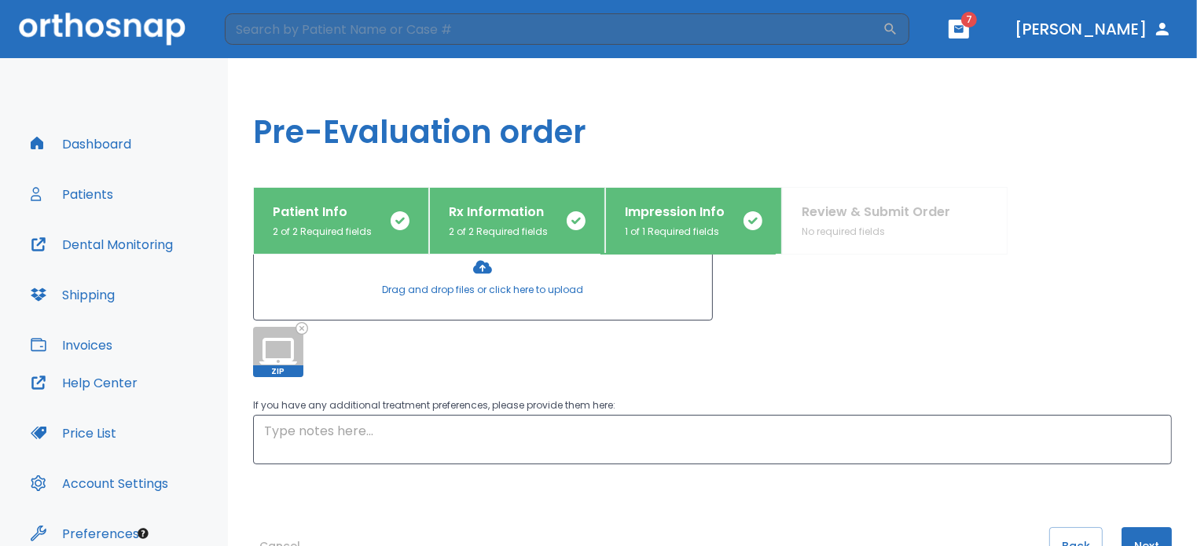
scroll to position [295, 0]
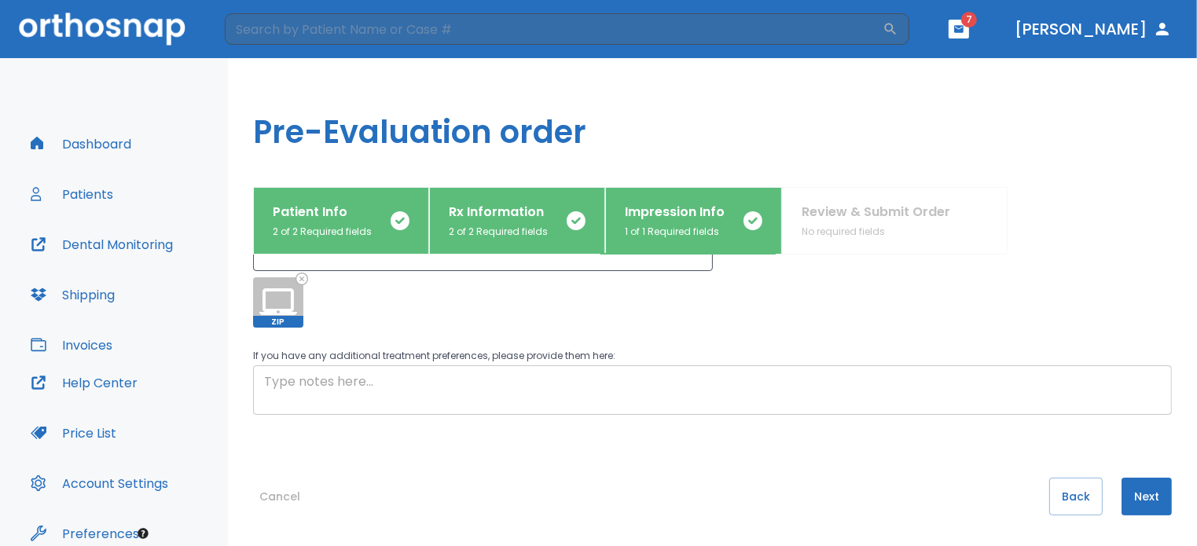
click at [303, 394] on textarea at bounding box center [712, 391] width 897 height 36
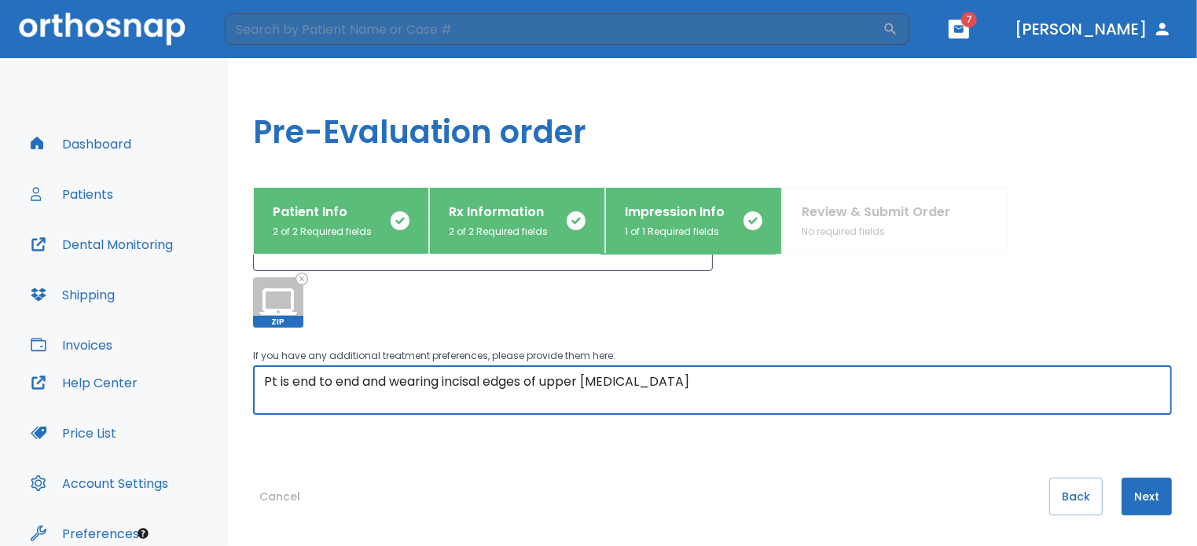
type textarea "Pt is end to end and wearing incisal edges of upper [MEDICAL_DATA]"
click at [1136, 495] on button "Next" at bounding box center [1147, 497] width 50 height 38
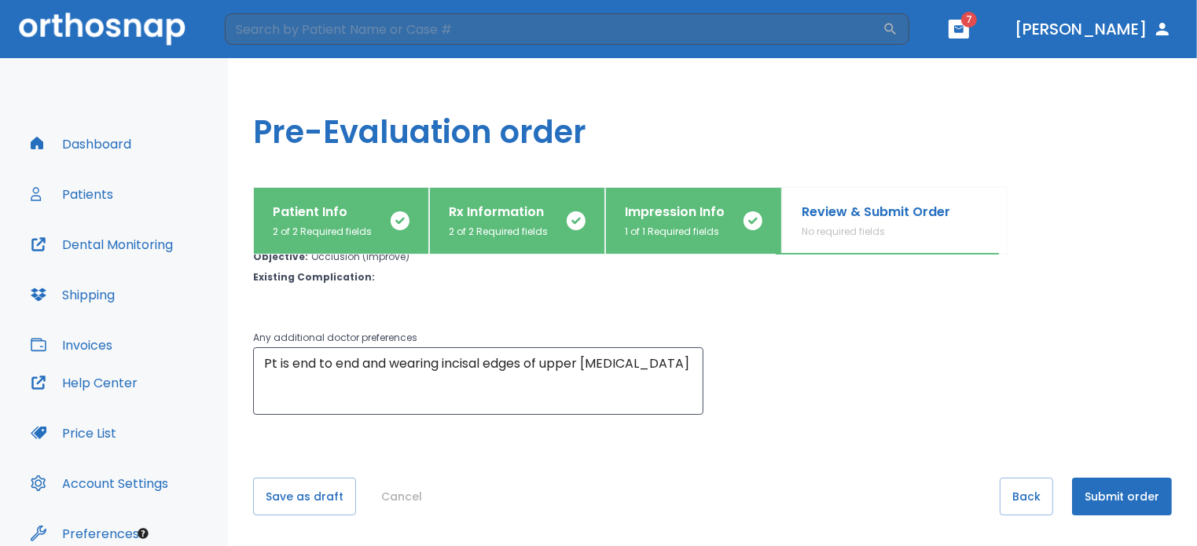
scroll to position [72, 0]
click at [1120, 488] on button "Submit order" at bounding box center [1122, 497] width 100 height 38
